Goal: Task Accomplishment & Management: Use online tool/utility

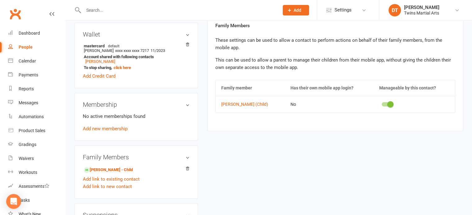
scroll to position [0, 37]
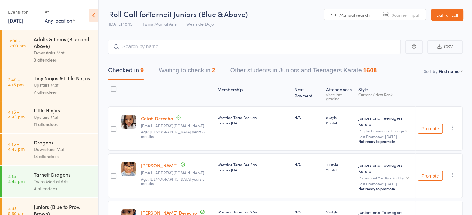
click at [184, 75] on button "Waiting to check in 2" at bounding box center [186, 72] width 56 height 16
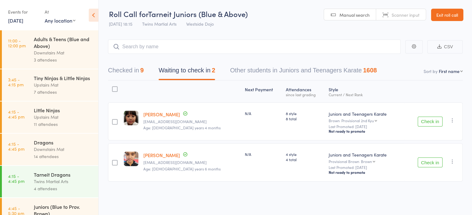
click at [113, 90] on div at bounding box center [115, 89] width 6 height 6
click at [113, 87] on input "checkbox" at bounding box center [113, 87] width 0 height 0
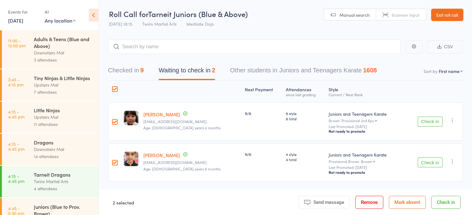
click at [373, 206] on button "Remove" at bounding box center [369, 202] width 28 height 13
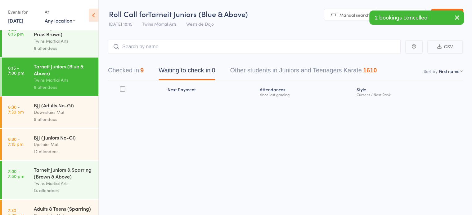
scroll to position [403, 0]
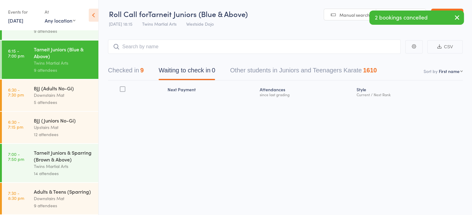
click at [60, 150] on div "Tarneit Juniors & Sparring (Brown & Above)" at bounding box center [63, 156] width 59 height 14
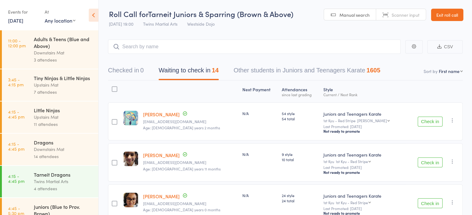
click at [116, 90] on div at bounding box center [115, 89] width 6 height 6
click at [113, 87] on input "checkbox" at bounding box center [113, 87] width 0 height 0
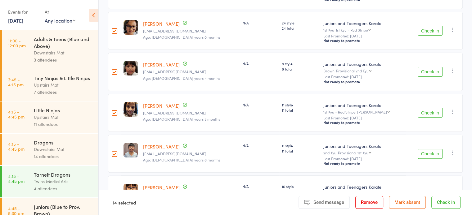
scroll to position [173, 0]
click at [116, 72] on div at bounding box center [115, 72] width 6 height 6
click at [113, 70] on input "checkbox" at bounding box center [113, 70] width 0 height 0
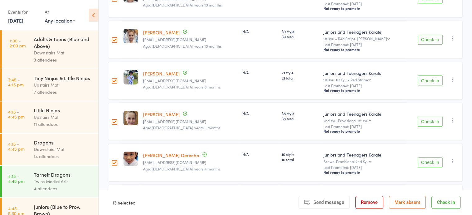
scroll to position [410, 0]
click at [450, 200] on button "Check in" at bounding box center [445, 202] width 29 height 13
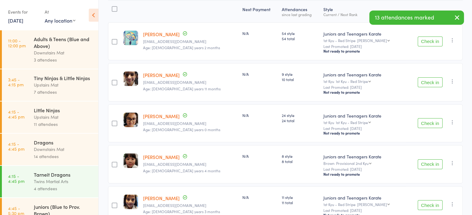
scroll to position [0, 0]
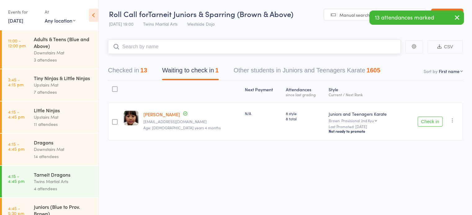
click at [269, 48] on input "search" at bounding box center [254, 47] width 292 height 14
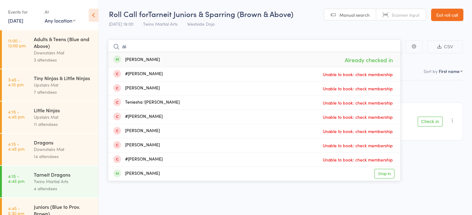
type input "a"
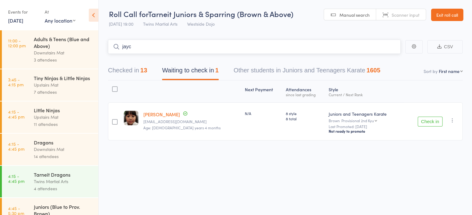
type input "jayce"
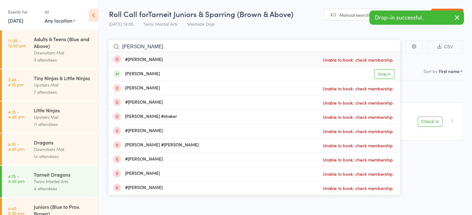
type input "julian j"
click at [387, 74] on link "Drop in" at bounding box center [384, 74] width 20 height 10
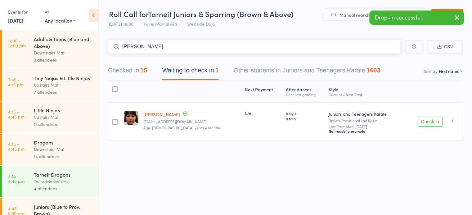
type input "sophie sidd"
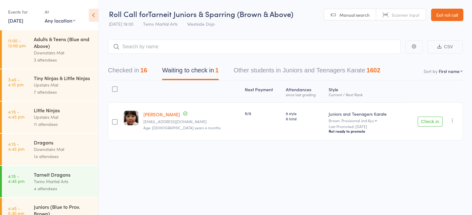
click at [451, 117] on button "button" at bounding box center [451, 120] width 7 height 7
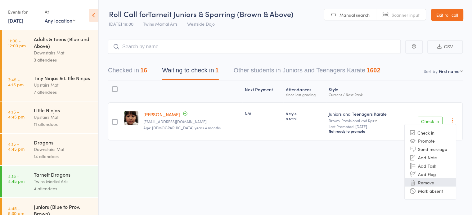
click at [427, 181] on li "Remove" at bounding box center [429, 183] width 51 height 8
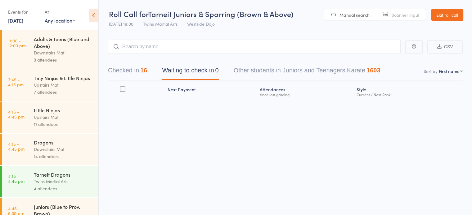
click at [123, 71] on button "Checked in 16" at bounding box center [127, 72] width 39 height 16
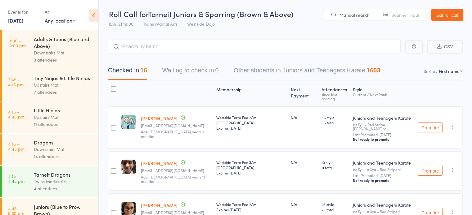
scroll to position [22, 0]
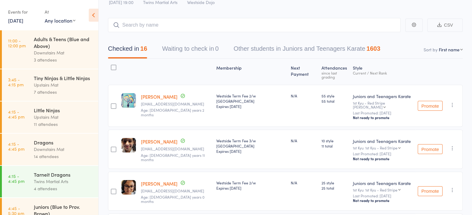
click at [321, 138] on span "10 style" at bounding box center [334, 140] width 26 height 5
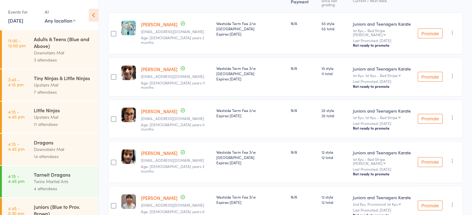
scroll to position [96, 0]
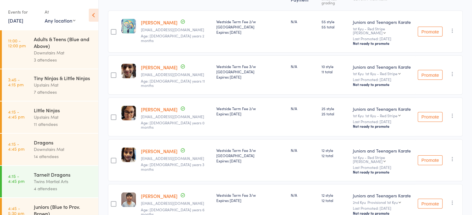
click at [294, 119] on div "N/A" at bounding box center [303, 117] width 31 height 39
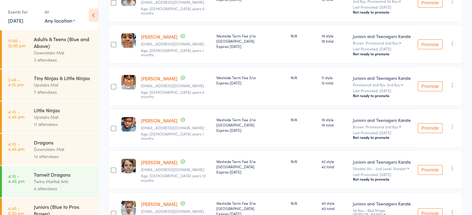
scroll to position [300, 0]
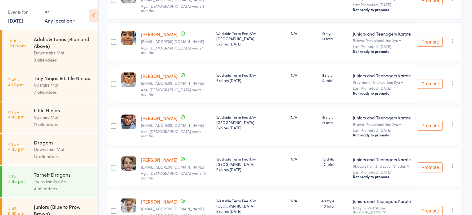
click at [296, 88] on div "Membership Next Payment Atten­dances since last grading Style Current / Next Ra…" at bounding box center [285, 135] width 354 height 709
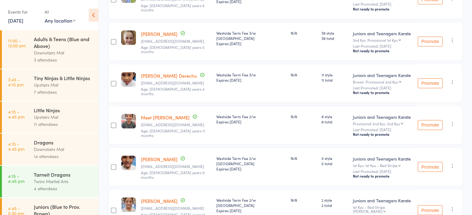
scroll to position [569, 0]
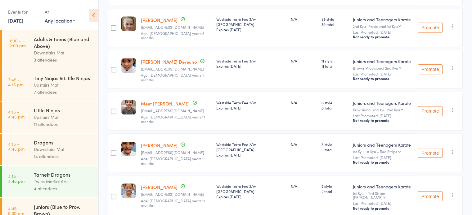
click at [288, 140] on div "N/A" at bounding box center [303, 153] width 31 height 39
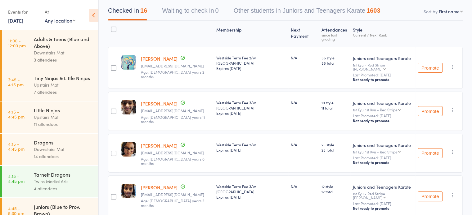
scroll to position [0, 0]
